Goal: Find specific fact: Find specific fact

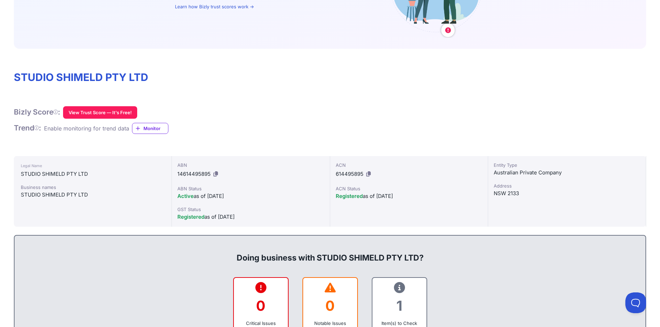
click at [201, 172] on span "14614495895" at bounding box center [193, 174] width 33 height 7
copy div "14614495895"
click at [64, 176] on div "STUDIO SHIMELD PTY LTD" at bounding box center [93, 174] width 144 height 8
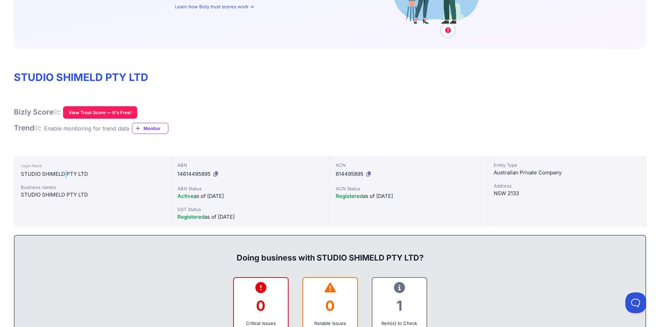
click at [64, 176] on div "STUDIO SHIMELD PTY LTD" at bounding box center [93, 174] width 144 height 8
copy div "STUDIO SHIMELD PTY LTD"
click at [167, 77] on h1 "STUDIO SHIMELD PTY LTD" at bounding box center [330, 77] width 632 height 13
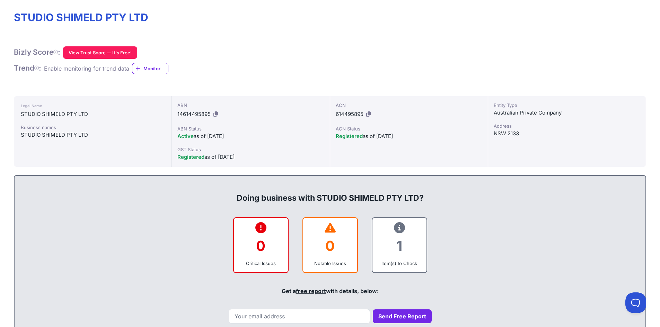
scroll to position [139, 0]
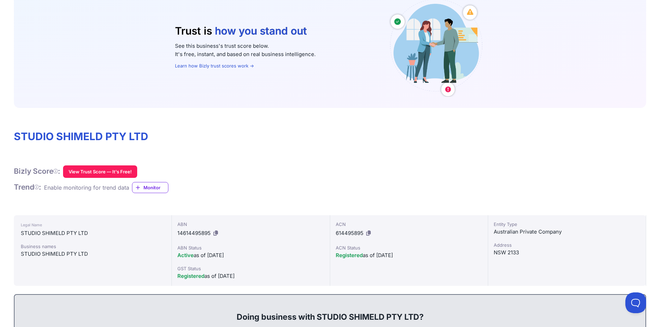
scroll to position [139, 0]
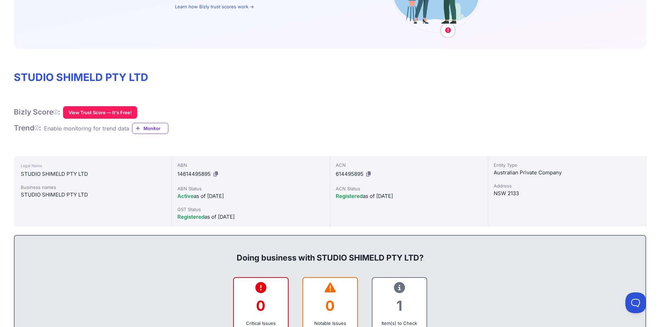
click at [191, 178] on div "ABN 14614495895" at bounding box center [250, 171] width 147 height 18
copy div "14614495895"
click at [39, 175] on div "STUDIO SHIMELD PTY LTD" at bounding box center [93, 174] width 144 height 8
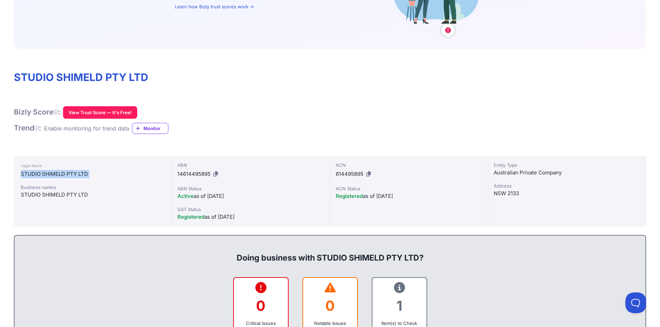
click at [39, 175] on div "STUDIO SHIMELD PTY LTD" at bounding box center [93, 174] width 144 height 8
copy div "STUDIO SHIMELD PTY LTD"
